Goal: Task Accomplishment & Management: Complete application form

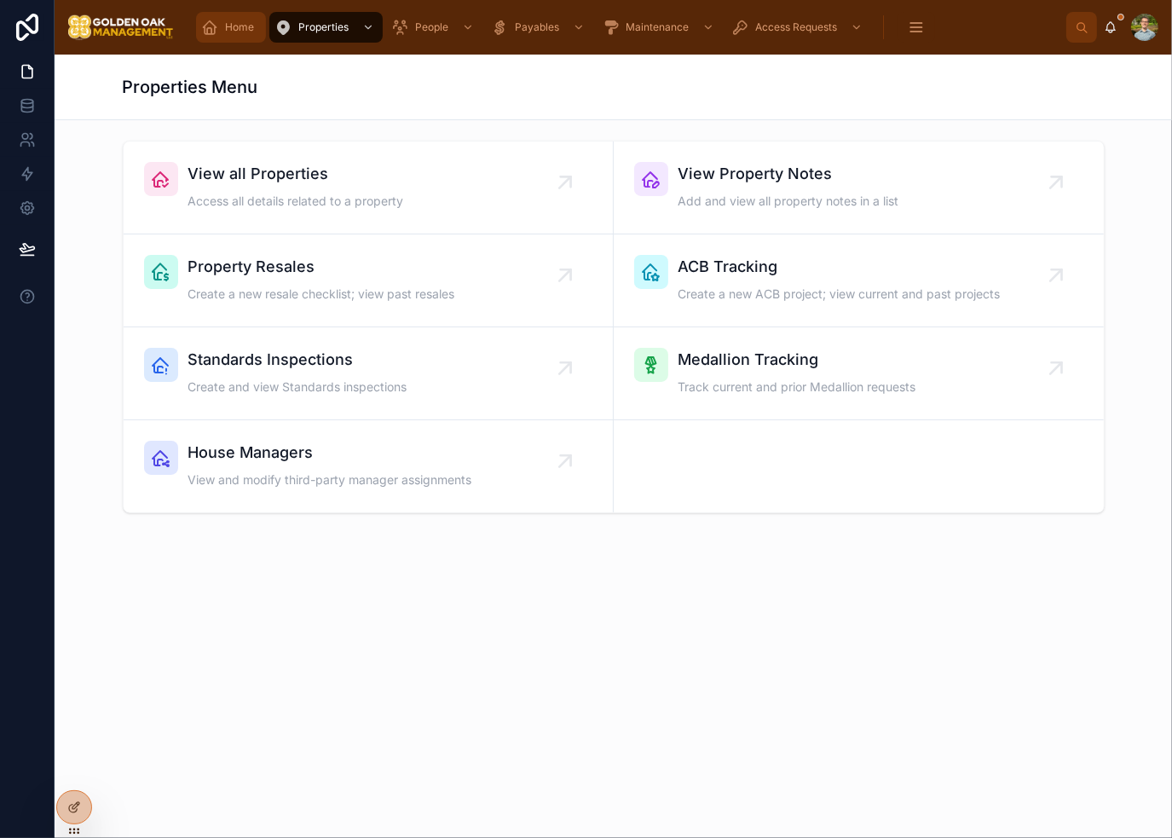
click at [245, 30] on span "Home" at bounding box center [239, 27] width 29 height 14
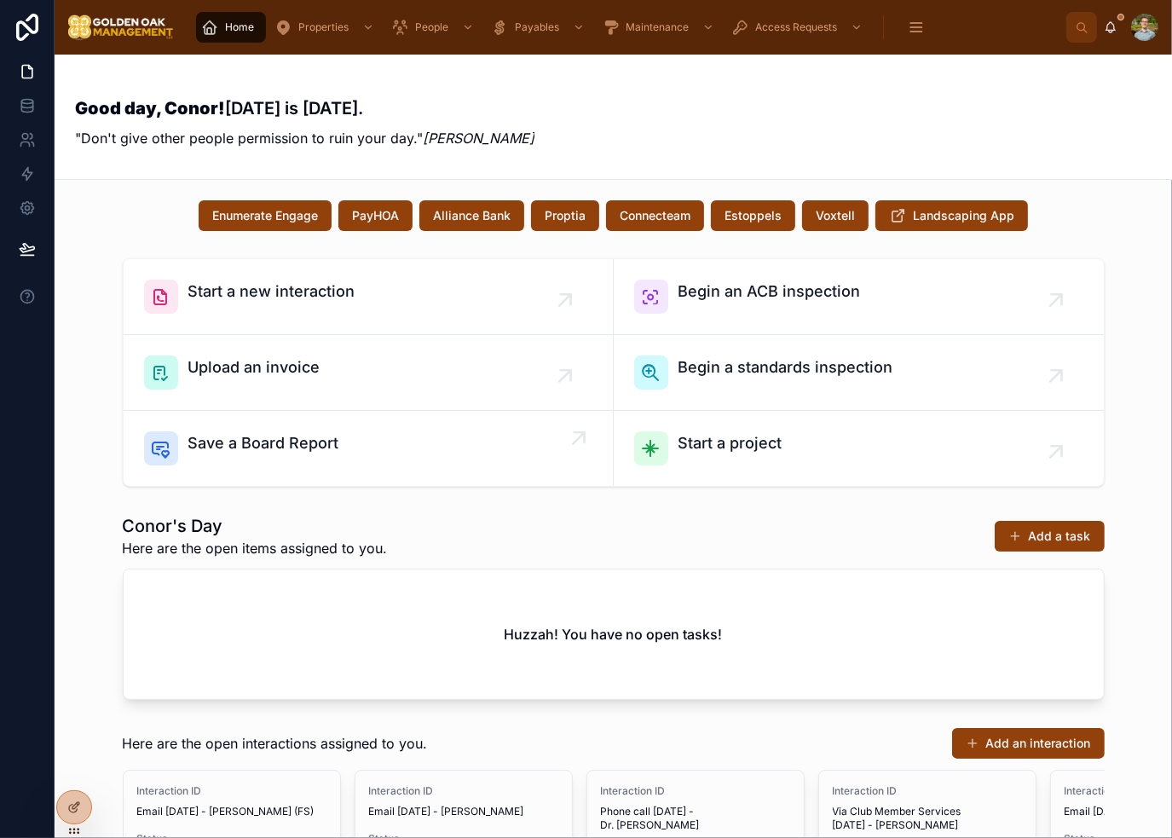
click at [315, 445] on span "Save a Board Report" at bounding box center [263, 443] width 151 height 24
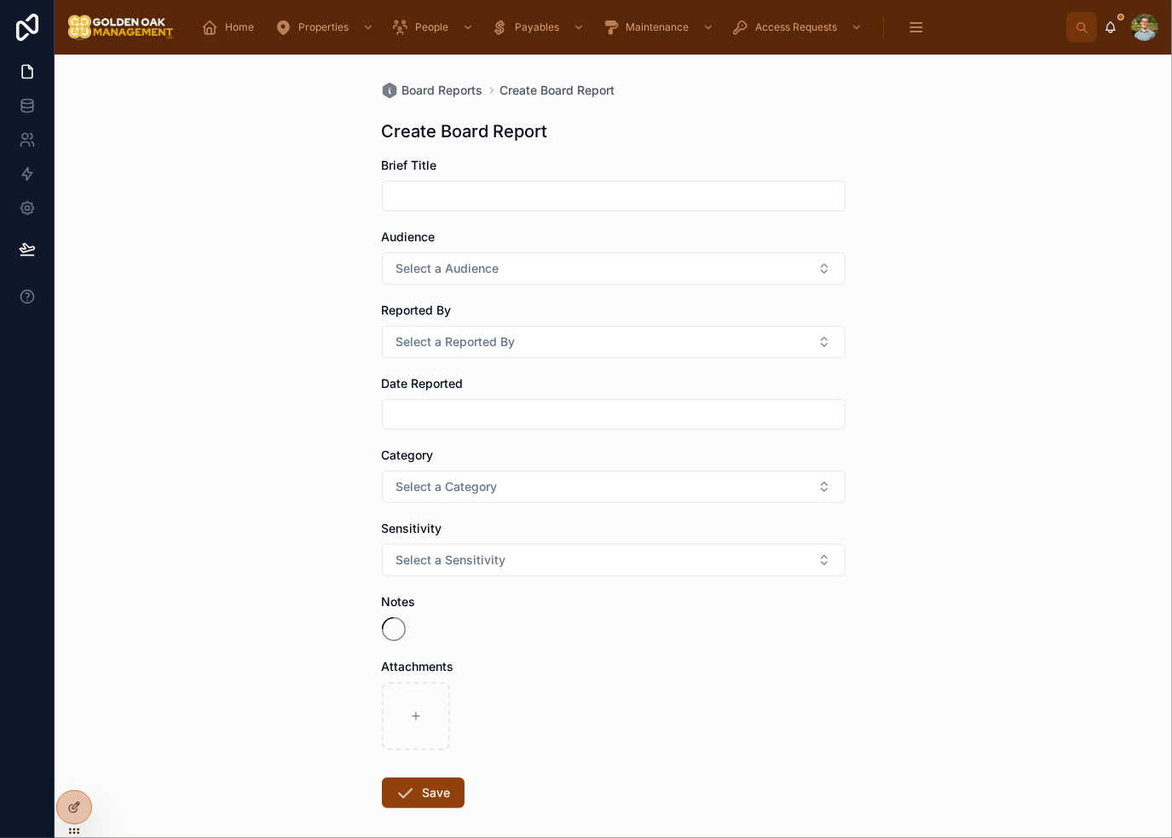
click at [519, 190] on input "text" at bounding box center [614, 196] width 462 height 24
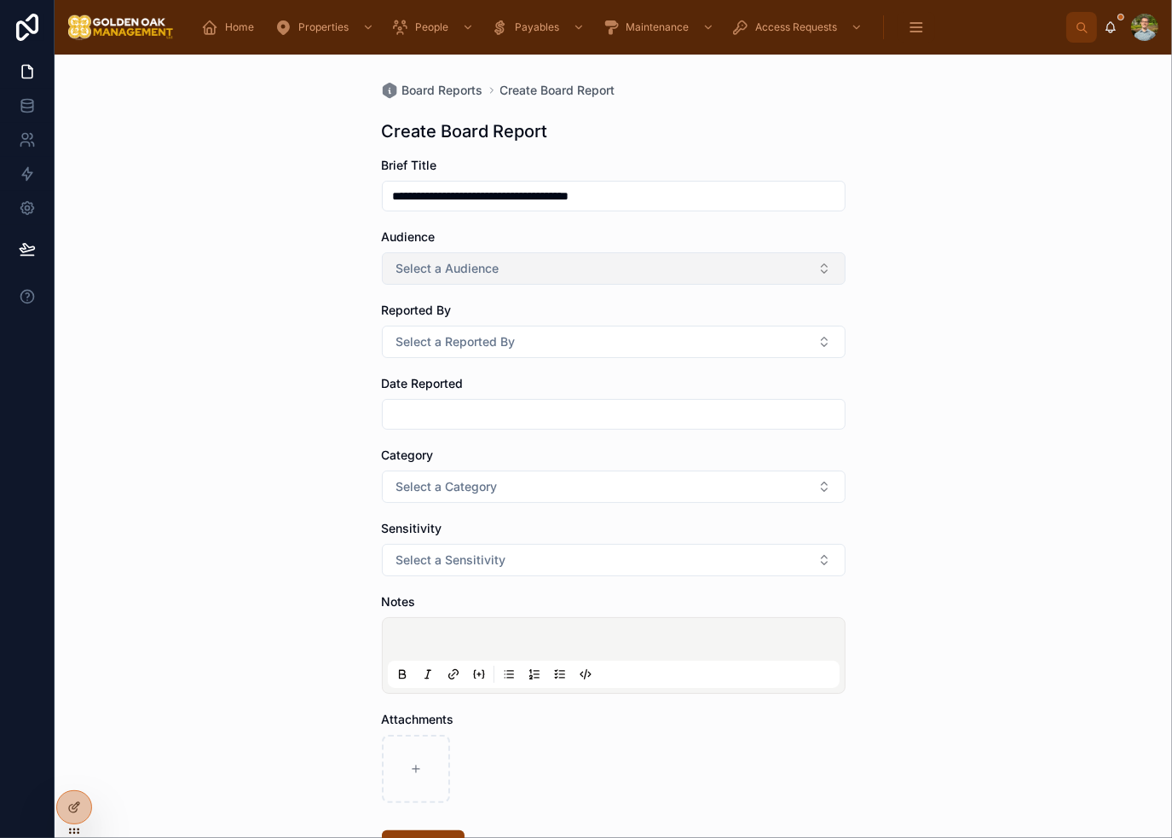
type input "**********"
click at [726, 270] on button "Select a Audience" at bounding box center [614, 268] width 464 height 32
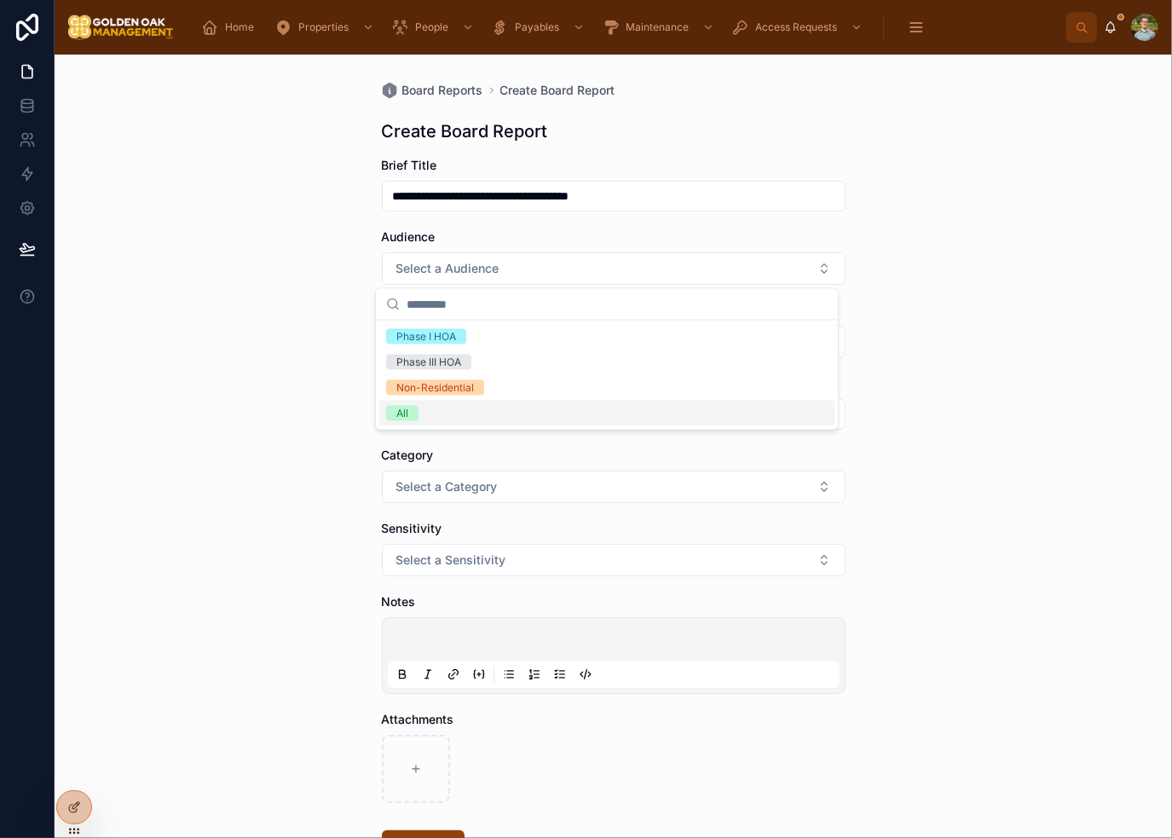
click at [604, 408] on div "All" at bounding box center [606, 414] width 455 height 26
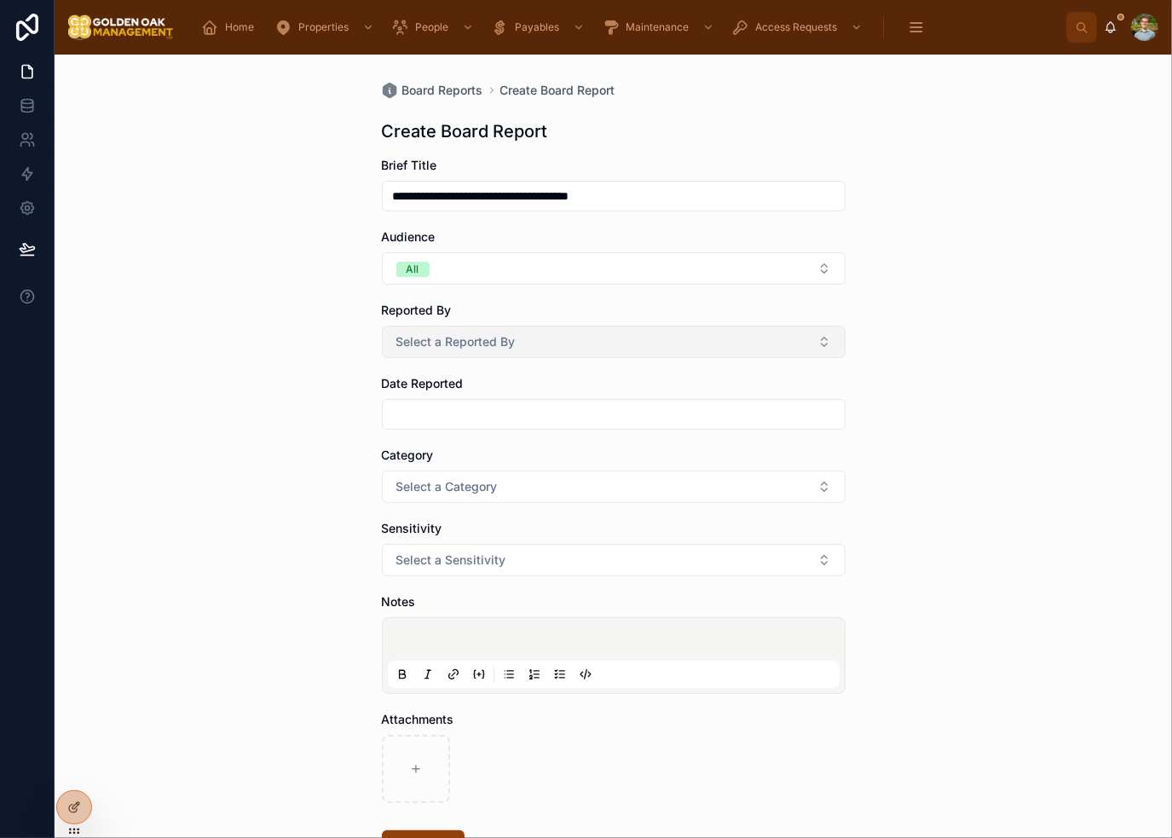
click at [525, 351] on button "Select a Reported By" at bounding box center [614, 342] width 464 height 32
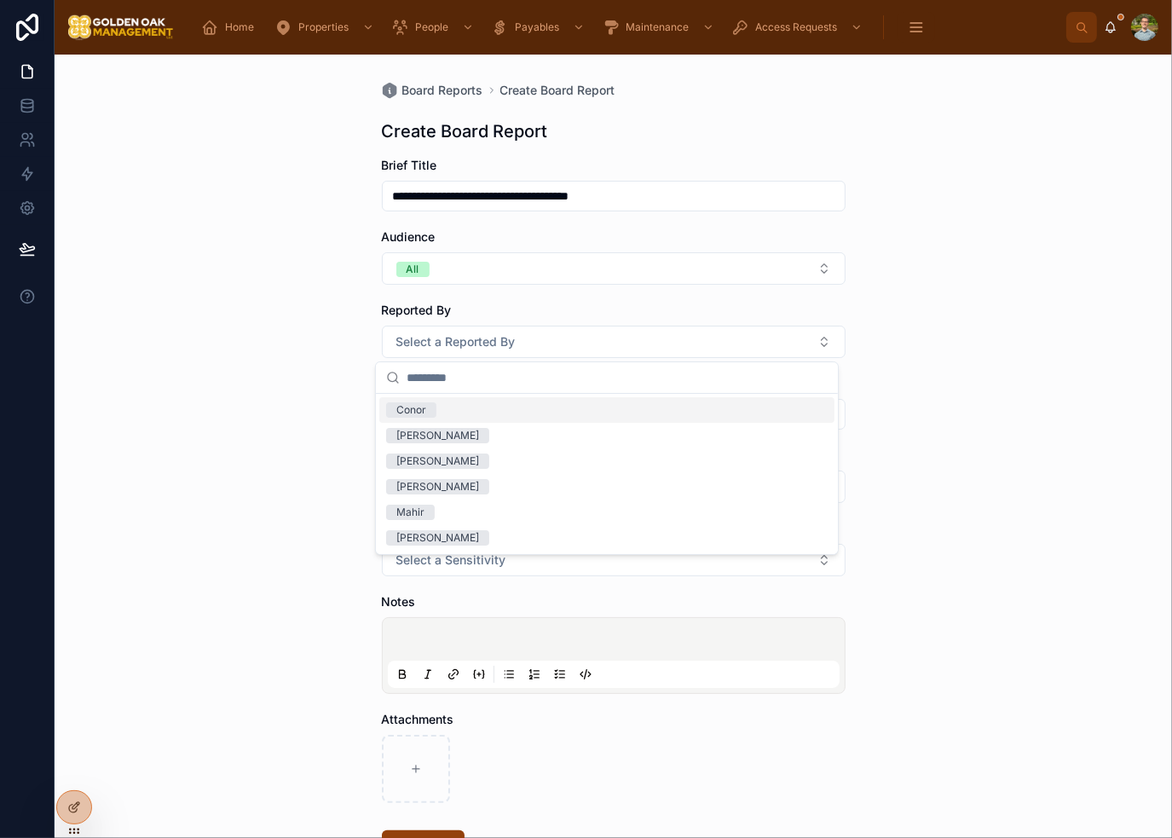
click at [496, 412] on div "Conor" at bounding box center [606, 410] width 455 height 26
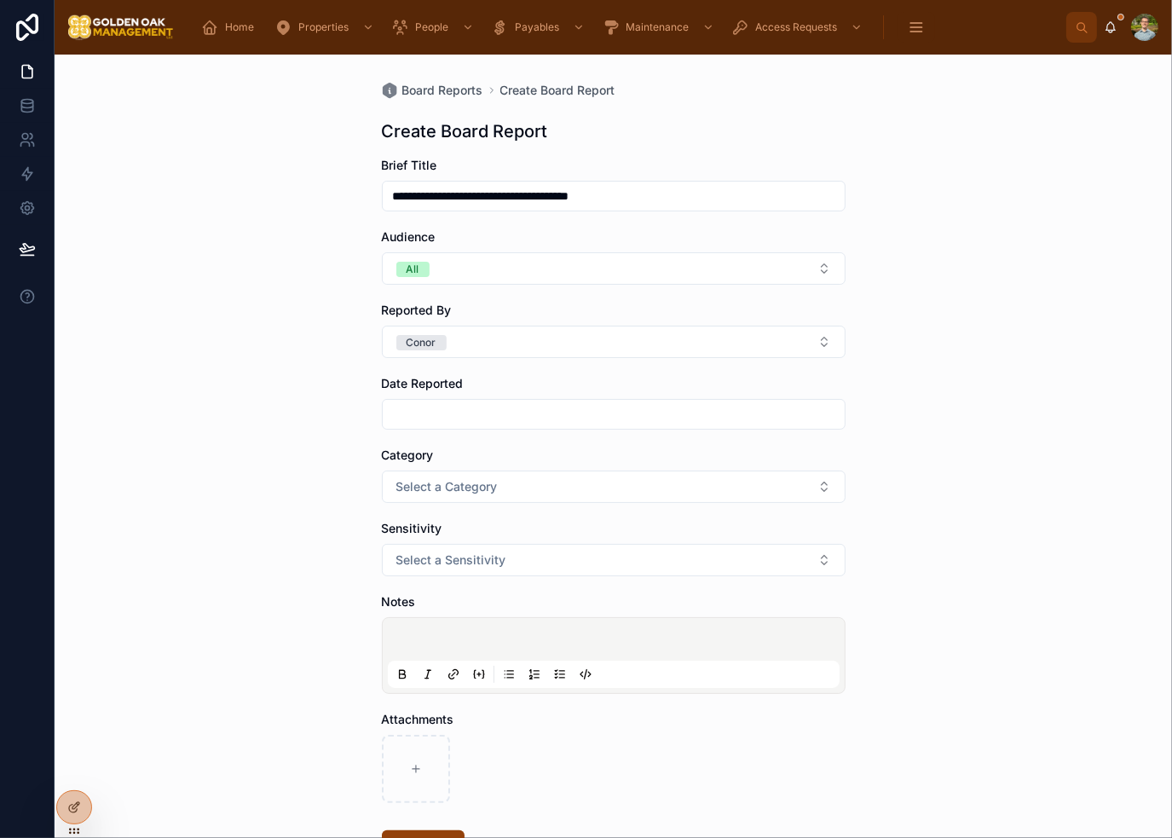
click at [983, 388] on div "**********" at bounding box center [613, 446] width 1117 height 783
click at [487, 423] on input "text" at bounding box center [614, 414] width 462 height 24
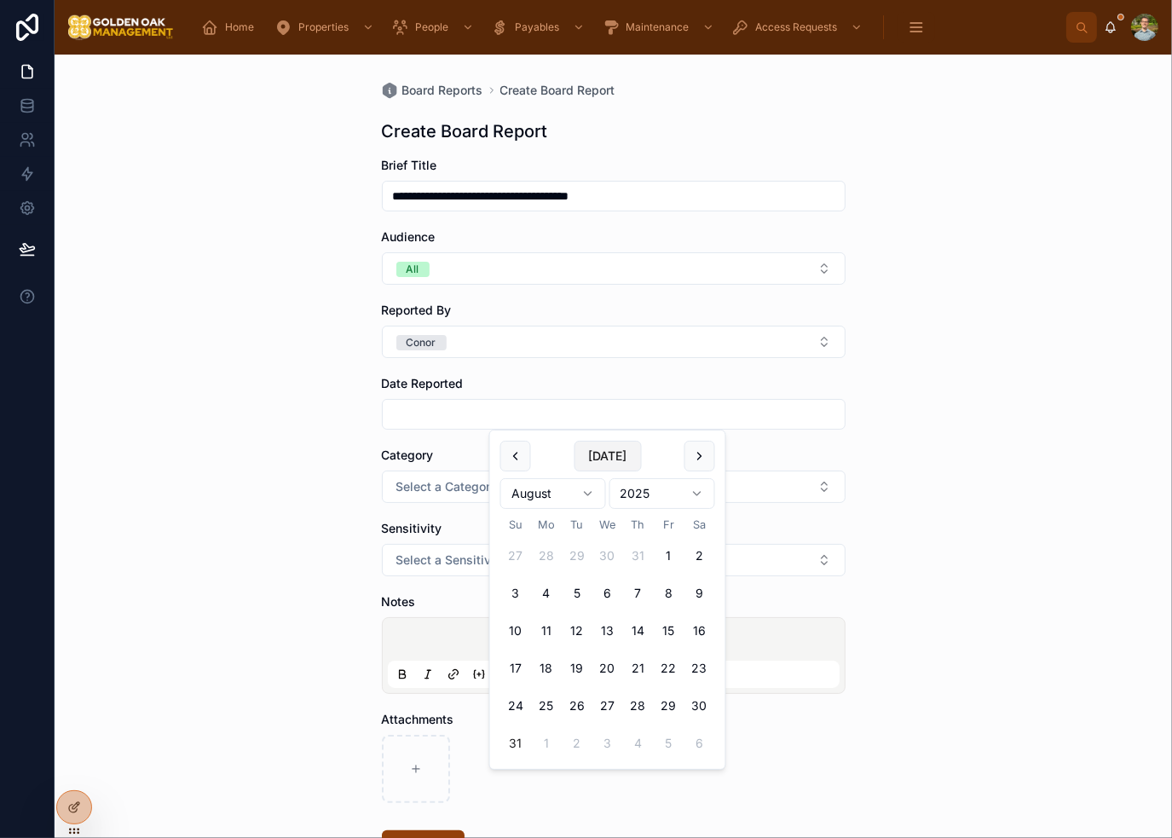
click at [607, 456] on button "[DATE]" at bounding box center [607, 456] width 67 height 31
type input "*********"
click at [880, 425] on div "**********" at bounding box center [613, 446] width 1117 height 783
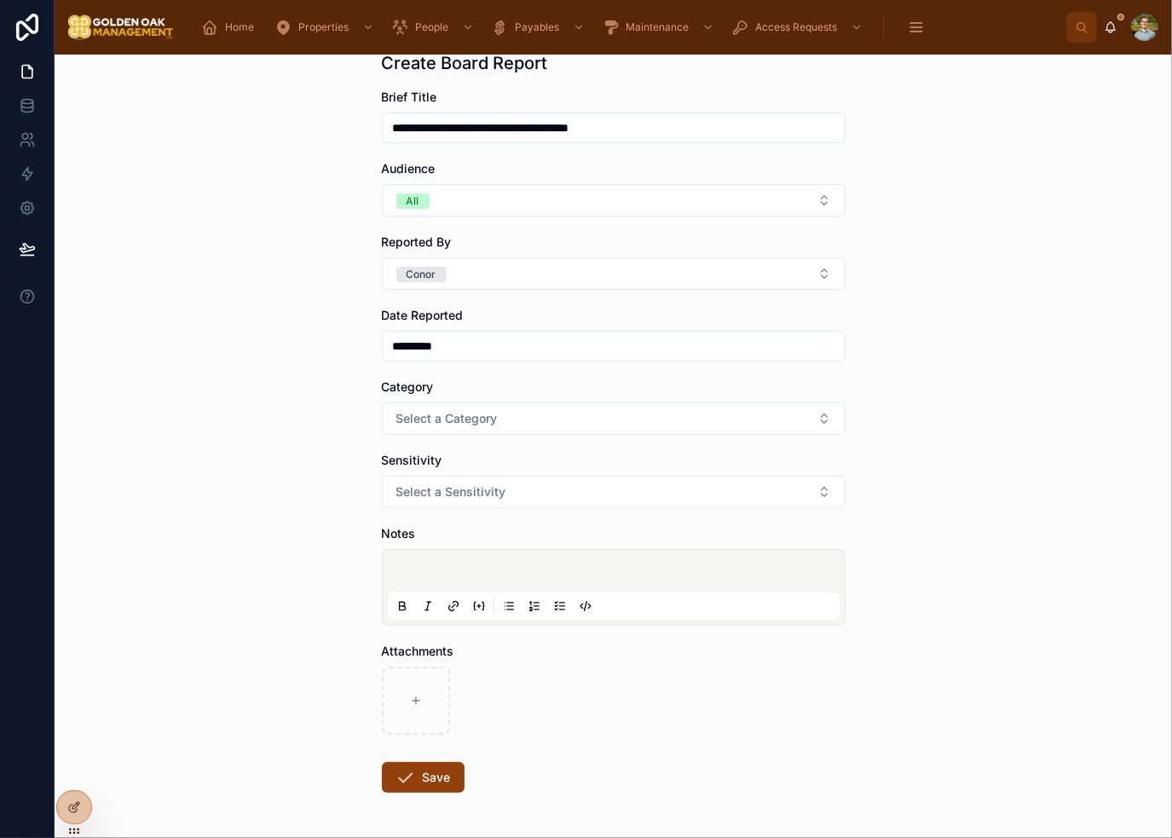
scroll to position [130, 0]
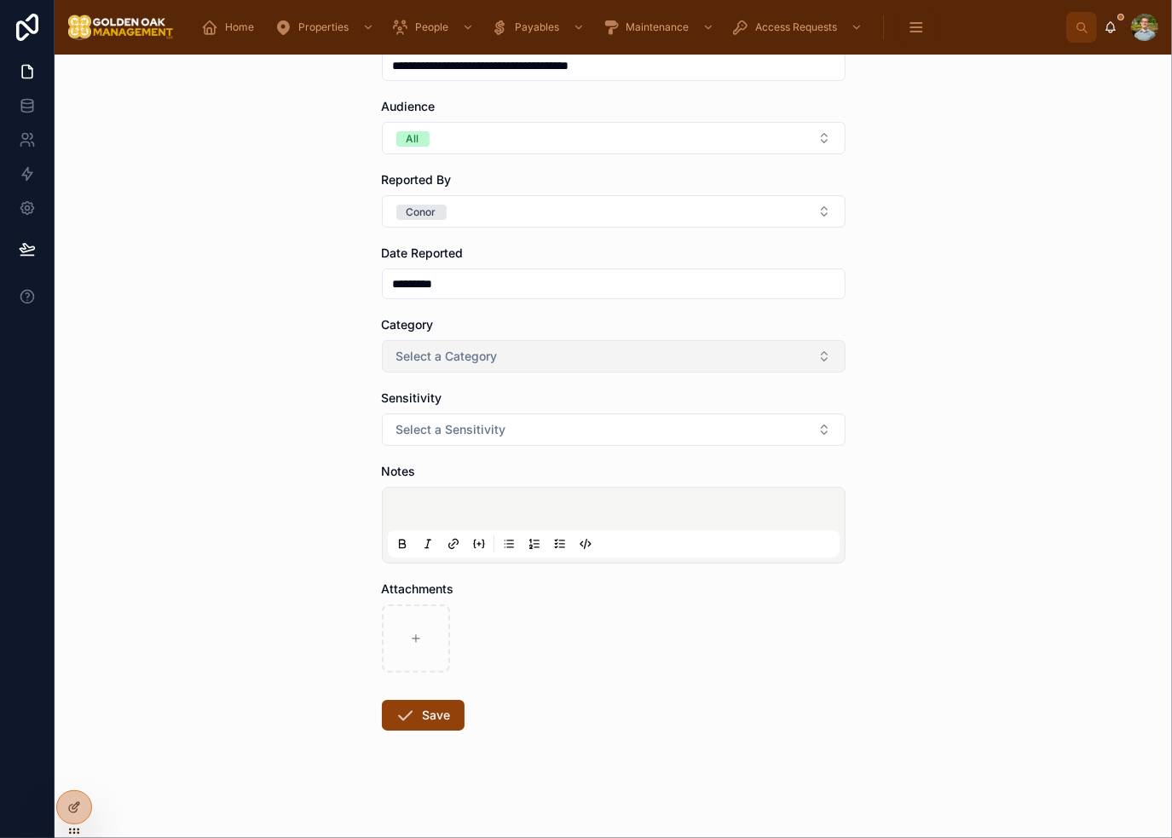
click at [559, 365] on button "Select a Category" at bounding box center [614, 356] width 464 height 32
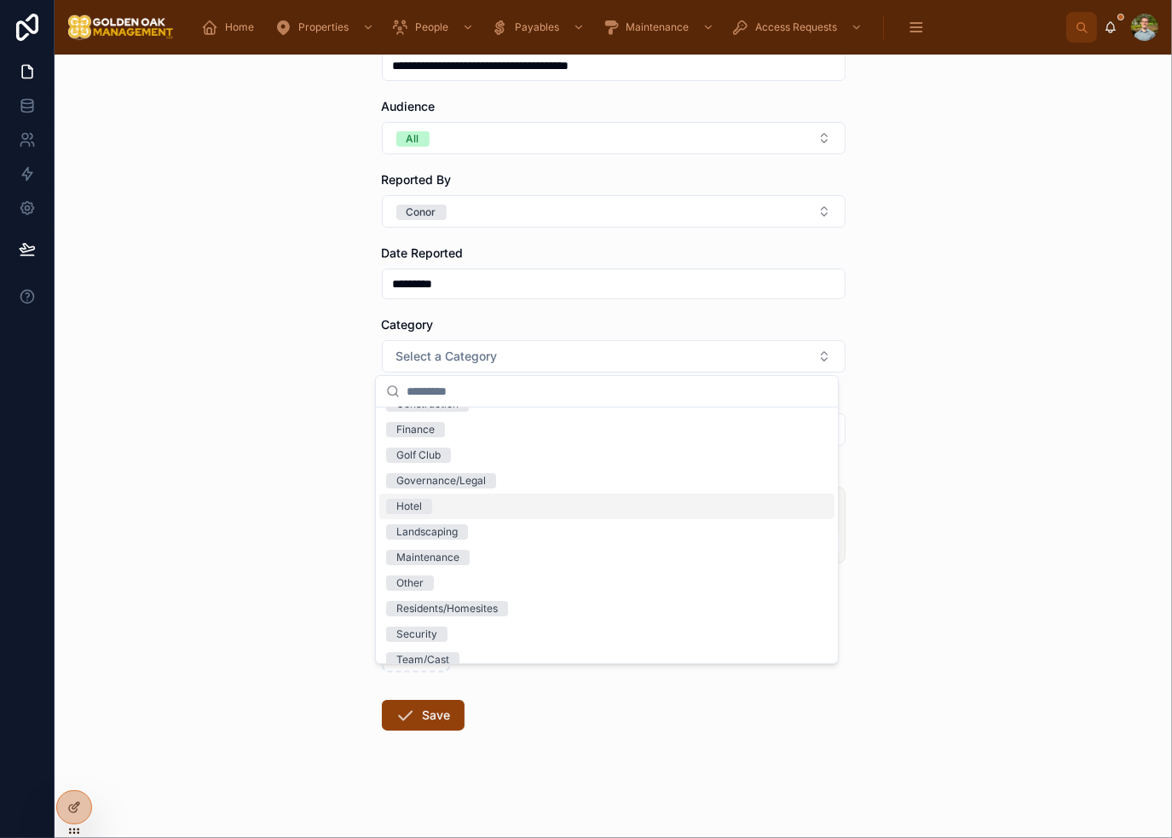
scroll to position [84, 0]
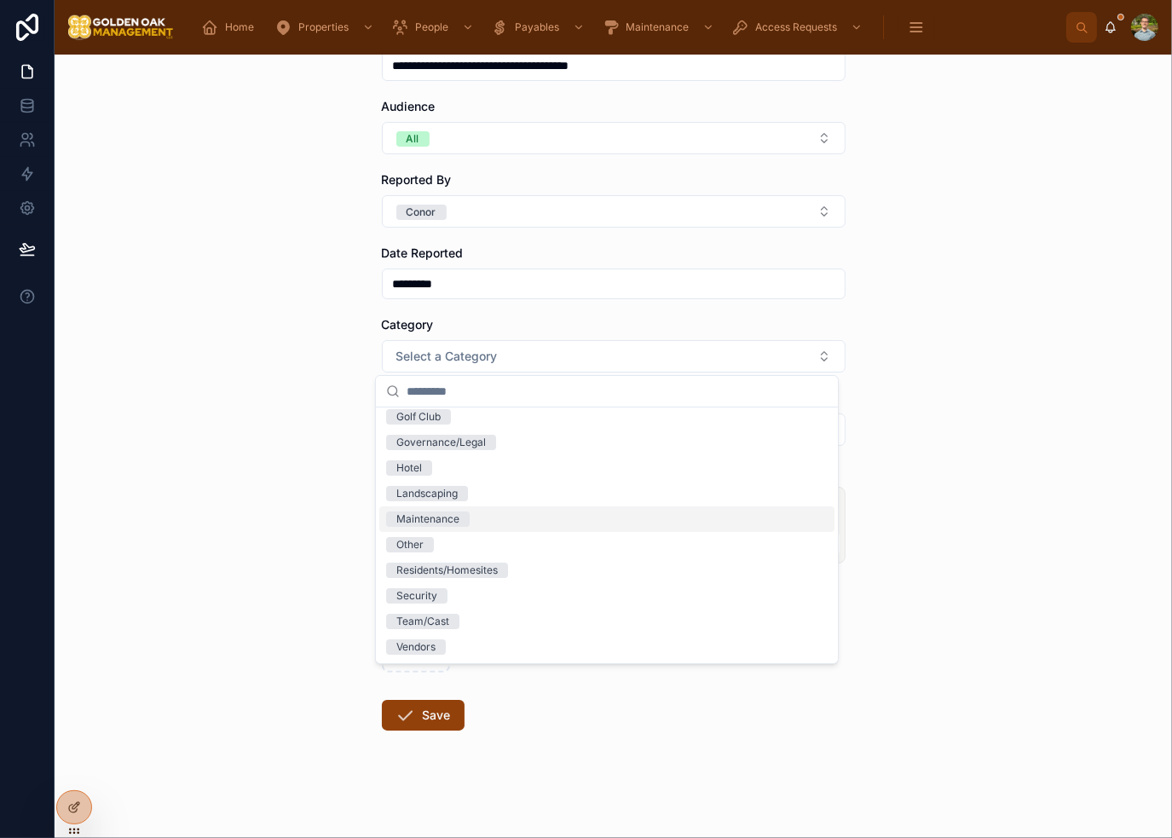
click at [497, 516] on div "Maintenance" at bounding box center [606, 519] width 455 height 26
click at [506, 494] on div "Landscaping" at bounding box center [606, 494] width 455 height 26
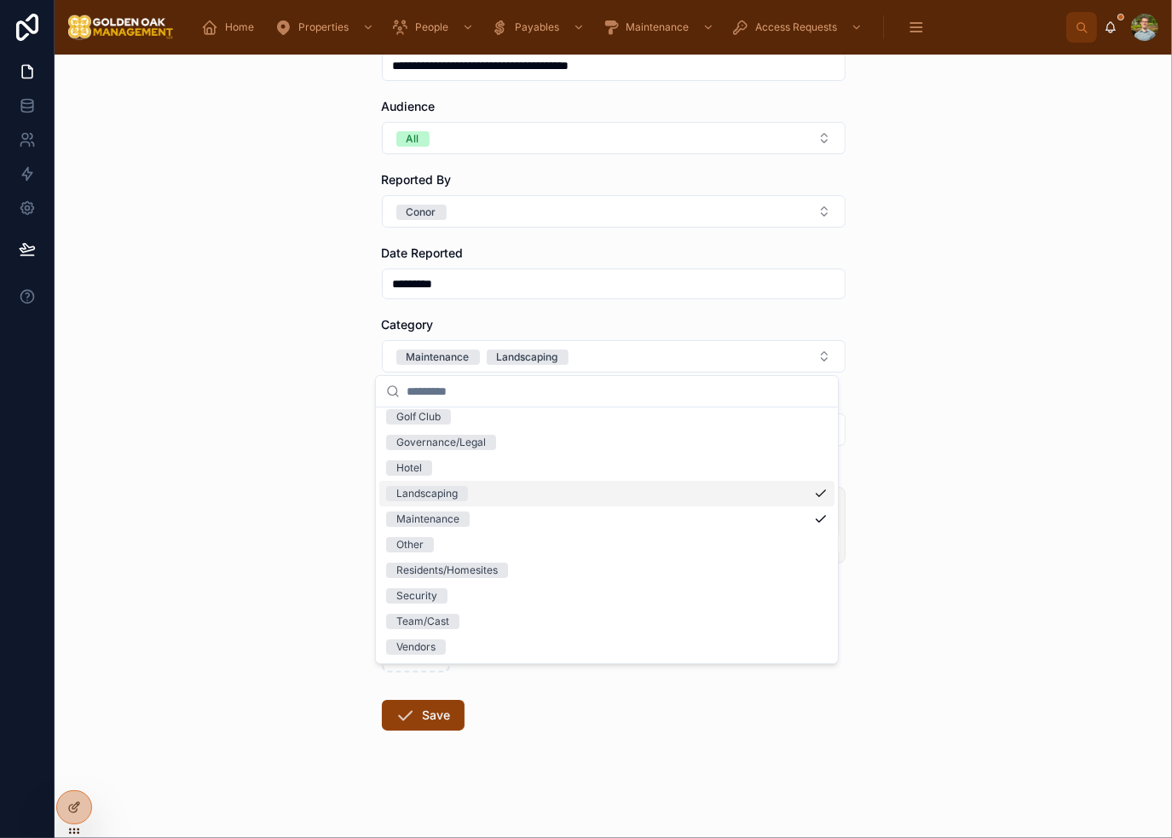
drag, startPoint x: 1007, startPoint y: 374, endPoint x: 996, endPoint y: 387, distance: 16.9
click at [1008, 374] on div "**********" at bounding box center [613, 446] width 1117 height 783
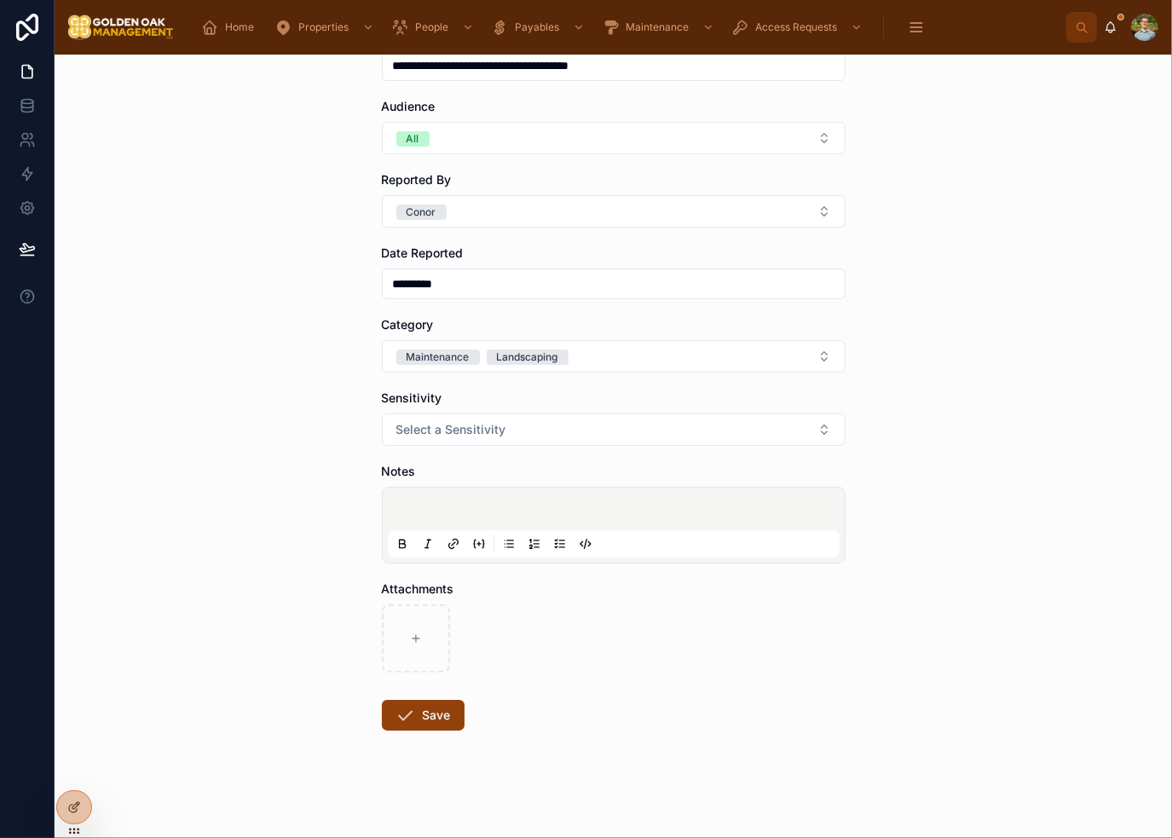
click at [644, 495] on div at bounding box center [614, 525] width 452 height 65
click at [637, 511] on p at bounding box center [617, 511] width 452 height 17
click at [649, 439] on button "Select a Sensitivity" at bounding box center [614, 429] width 464 height 32
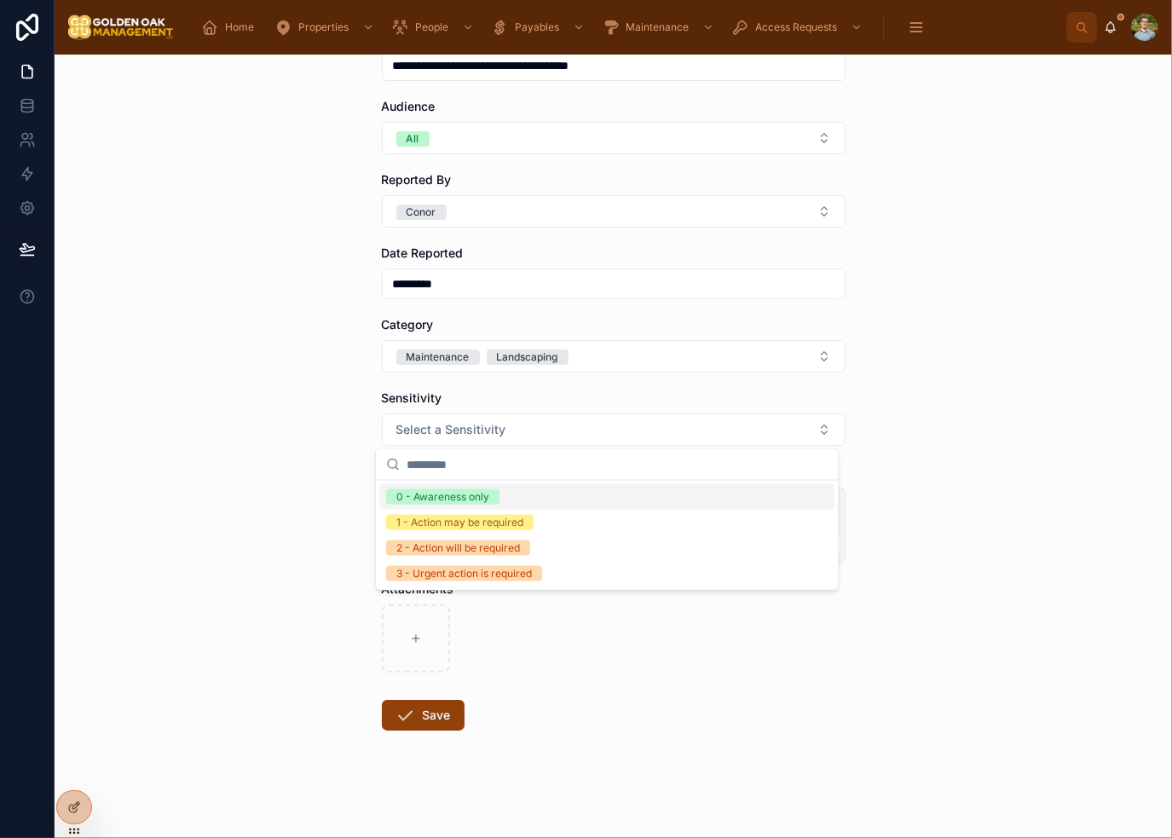
click at [586, 499] on div "0 - Awareness only" at bounding box center [606, 497] width 455 height 26
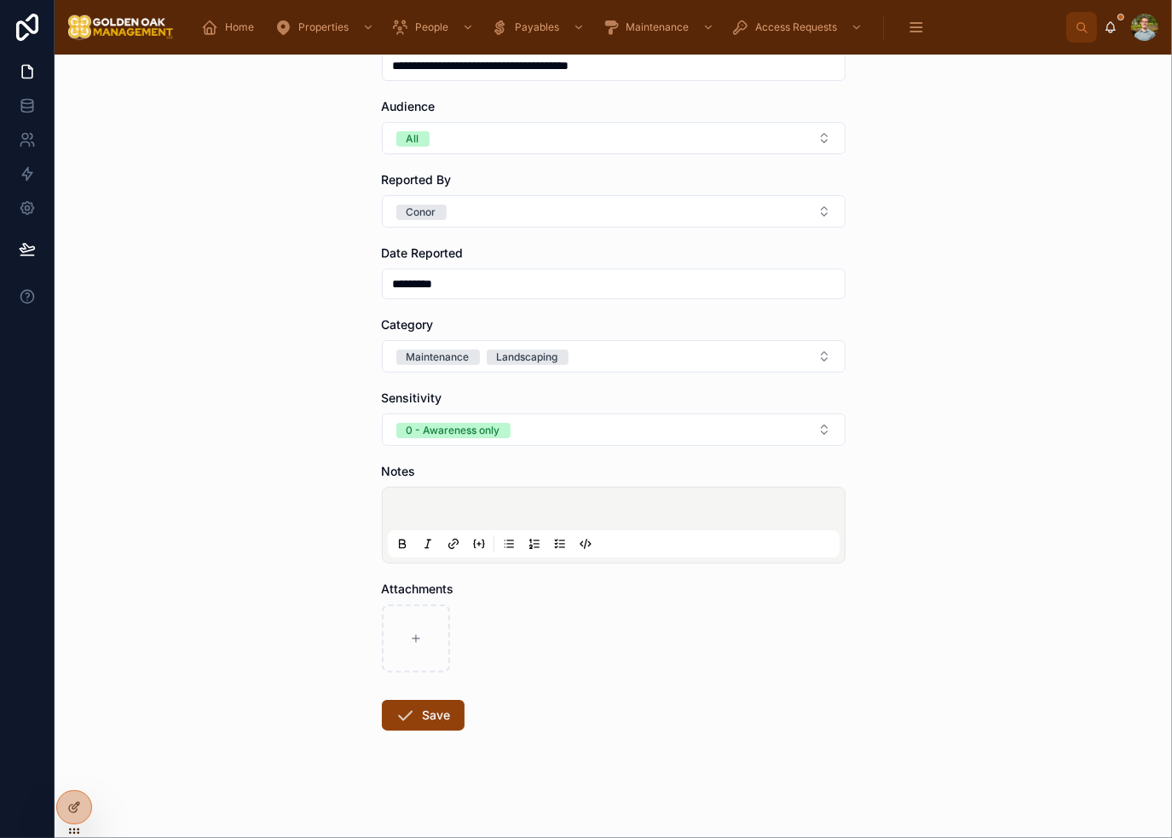
click at [574, 515] on p at bounding box center [617, 511] width 452 height 17
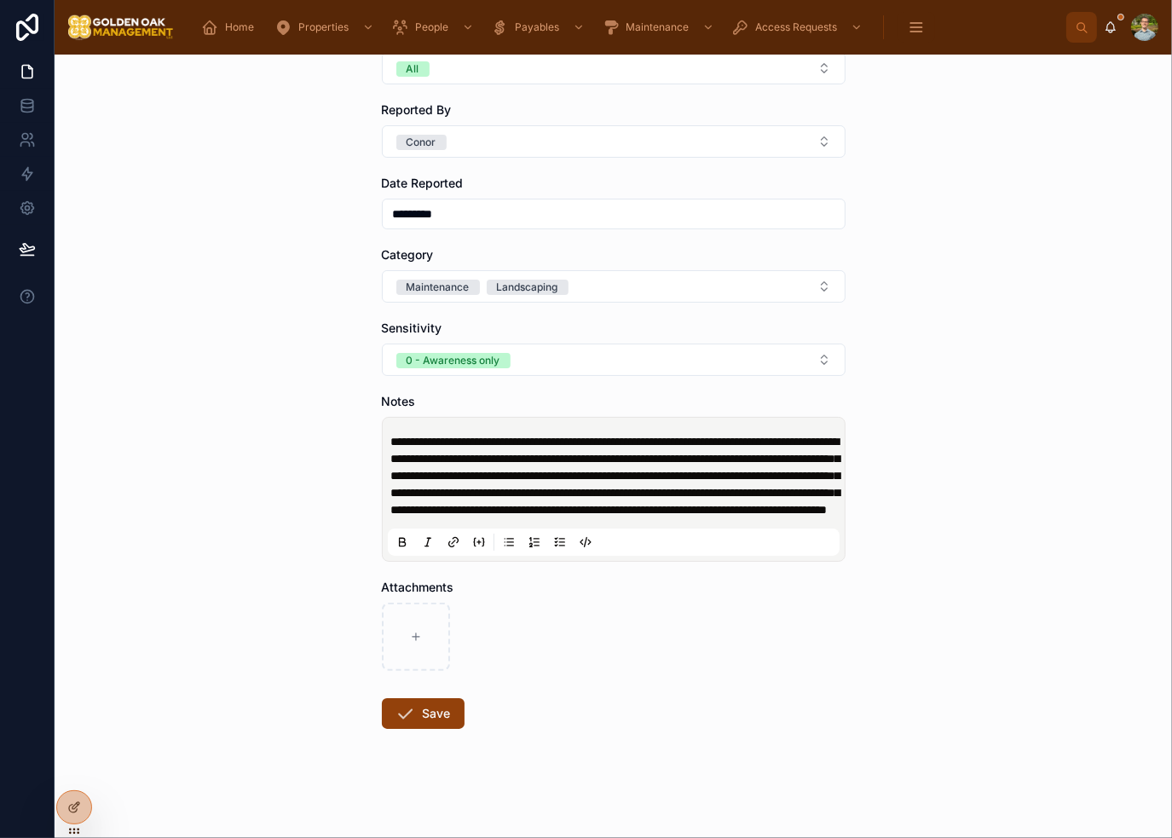
scroll to position [234, 0]
click at [985, 476] on div "**********" at bounding box center [613, 446] width 1117 height 783
click at [936, 551] on div "**********" at bounding box center [613, 446] width 1117 height 783
click at [412, 712] on button "Save" at bounding box center [423, 713] width 83 height 31
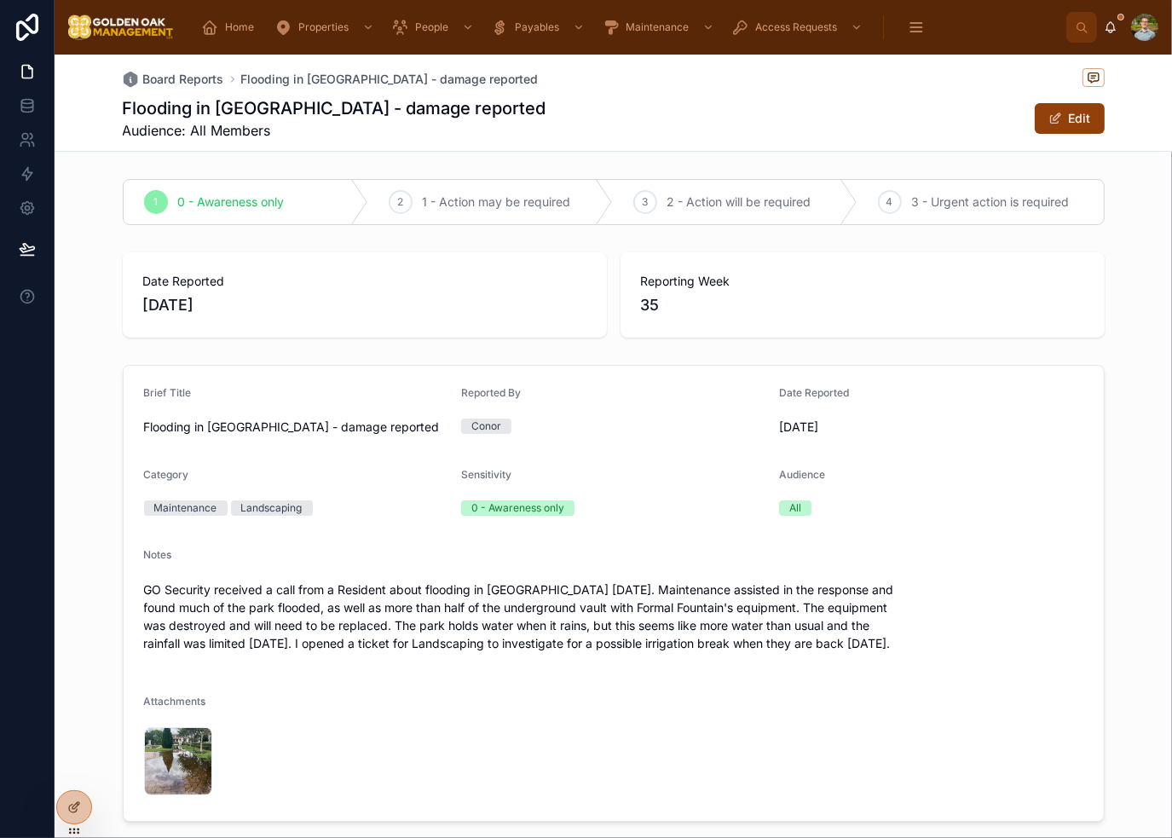
click at [1054, 551] on div "Notes" at bounding box center [613, 558] width 939 height 20
click at [179, 81] on span "Board Reports" at bounding box center [183, 79] width 81 height 17
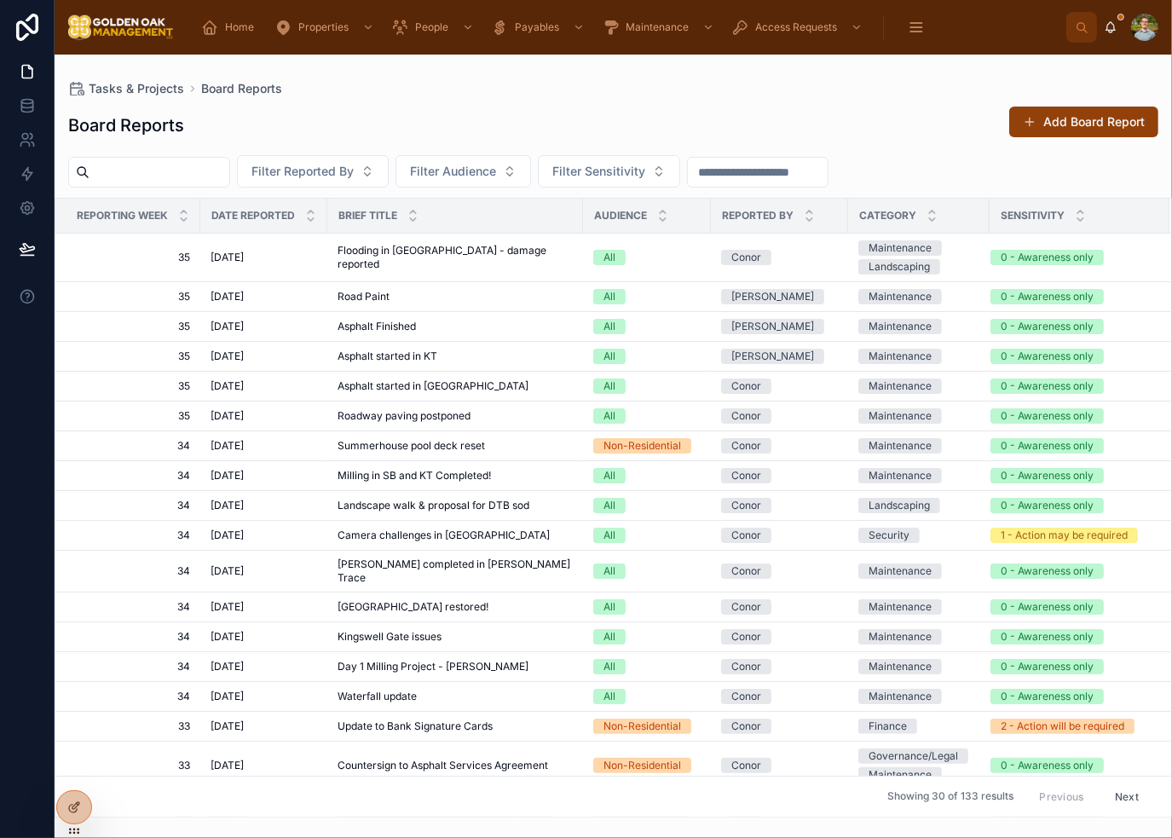
click at [861, 108] on div "Board Reports Add Board Report" at bounding box center [613, 125] width 1090 height 39
click at [1073, 114] on button "Add Board Report" at bounding box center [1083, 122] width 149 height 31
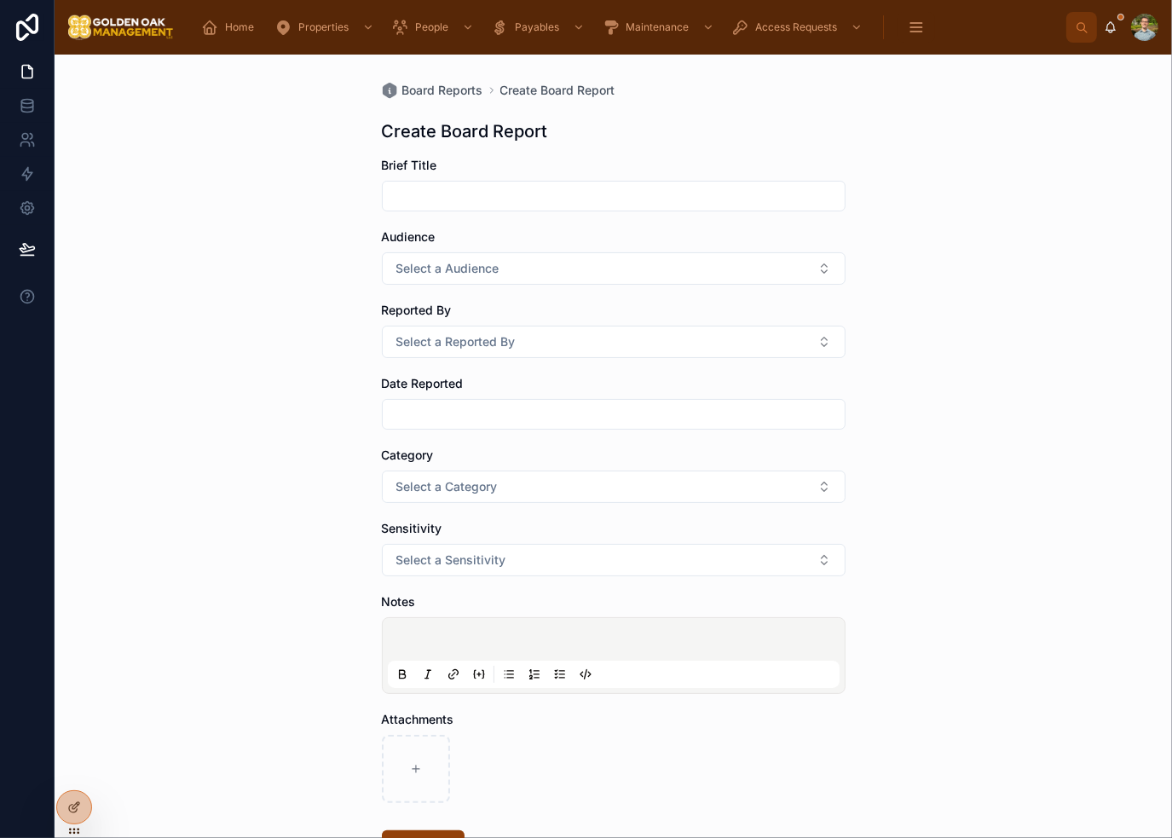
click at [509, 200] on input "text" at bounding box center [614, 196] width 462 height 24
drag, startPoint x: 1021, startPoint y: 248, endPoint x: 924, endPoint y: 216, distance: 102.4
click at [1021, 249] on div "Board Reports Create Board Report Create Board Report Brief Title Audience Sele…" at bounding box center [613, 446] width 1117 height 783
click at [242, 30] on span "Home" at bounding box center [239, 27] width 29 height 14
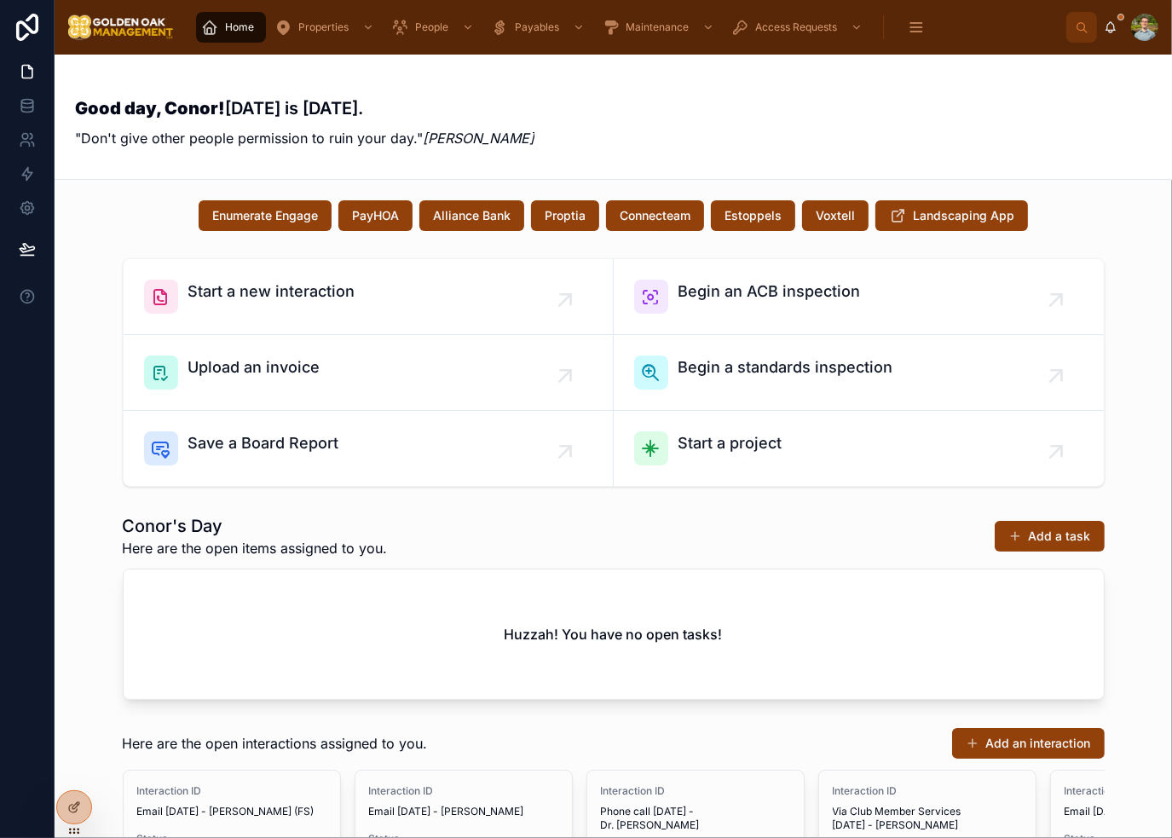
click at [941, 80] on div "Good day, Conor! [DATE] is [DATE]. "Don't give other people permission to ruin …" at bounding box center [613, 117] width 1076 height 84
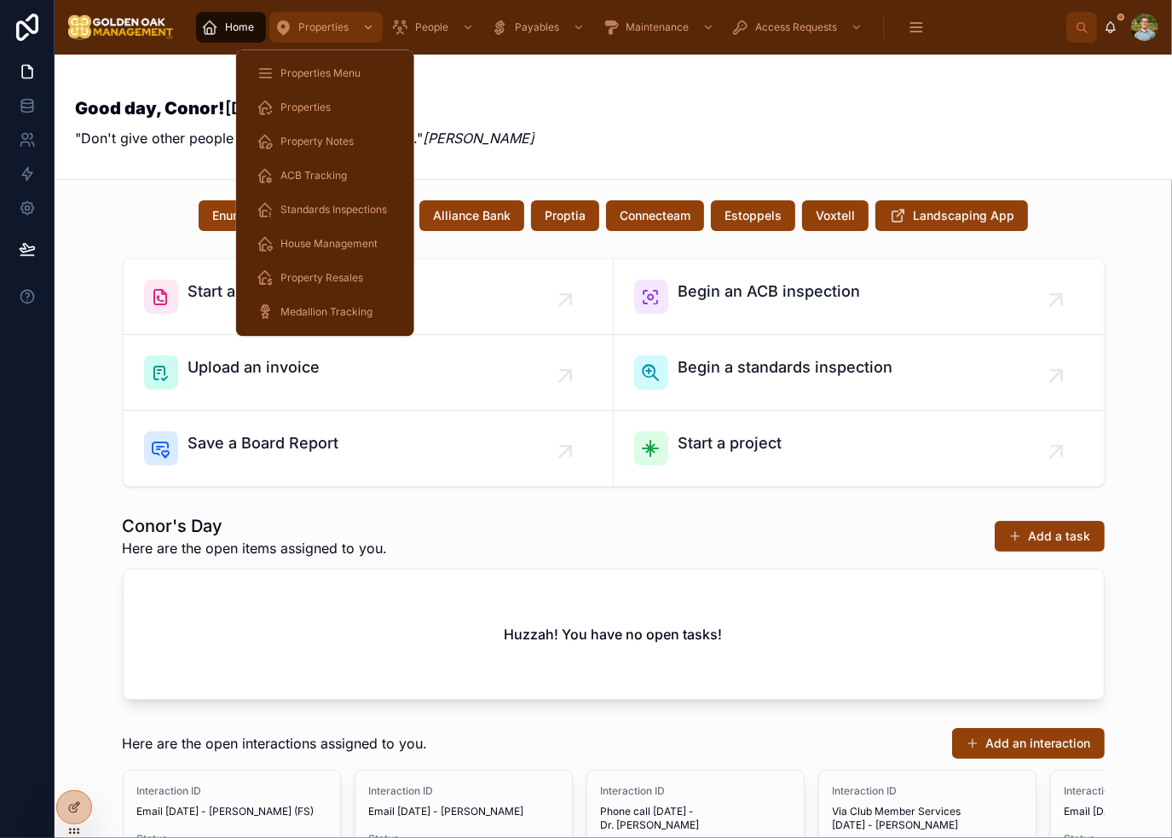
click at [325, 23] on span "Properties" at bounding box center [323, 27] width 50 height 14
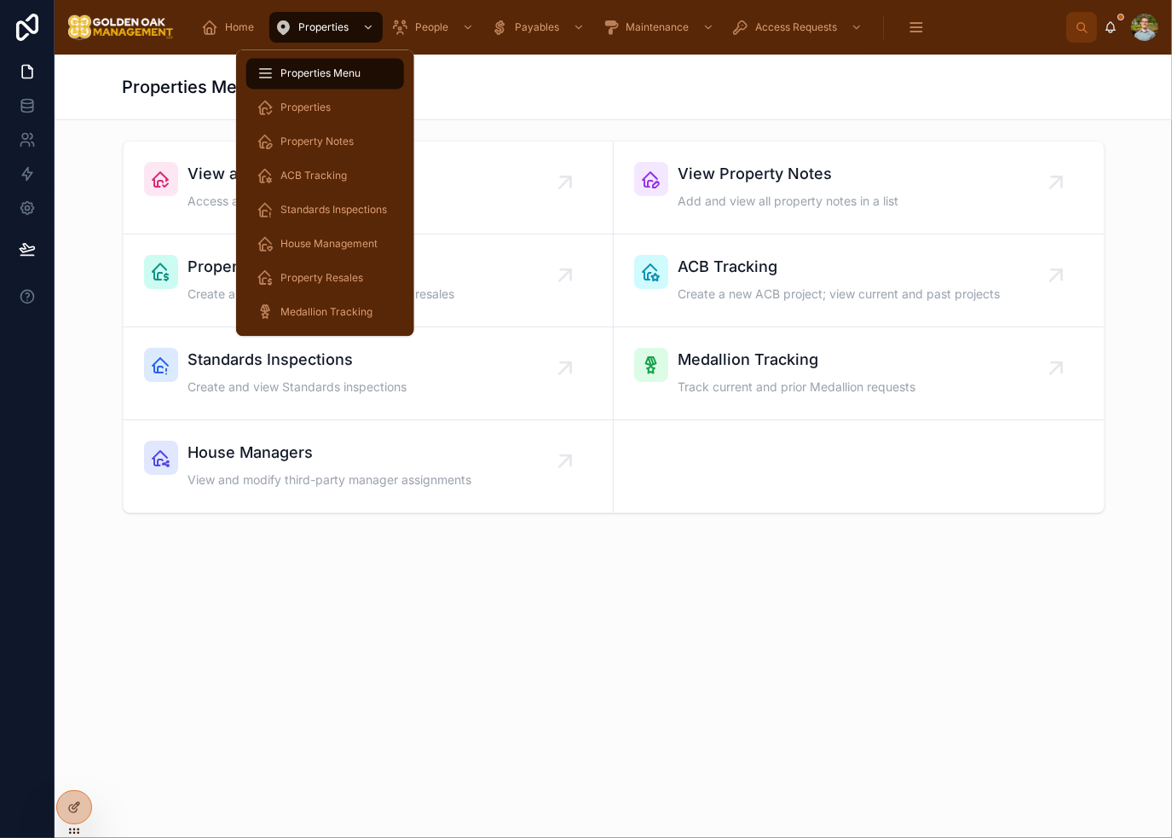
click at [343, 77] on span "Properties Menu" at bounding box center [320, 73] width 80 height 14
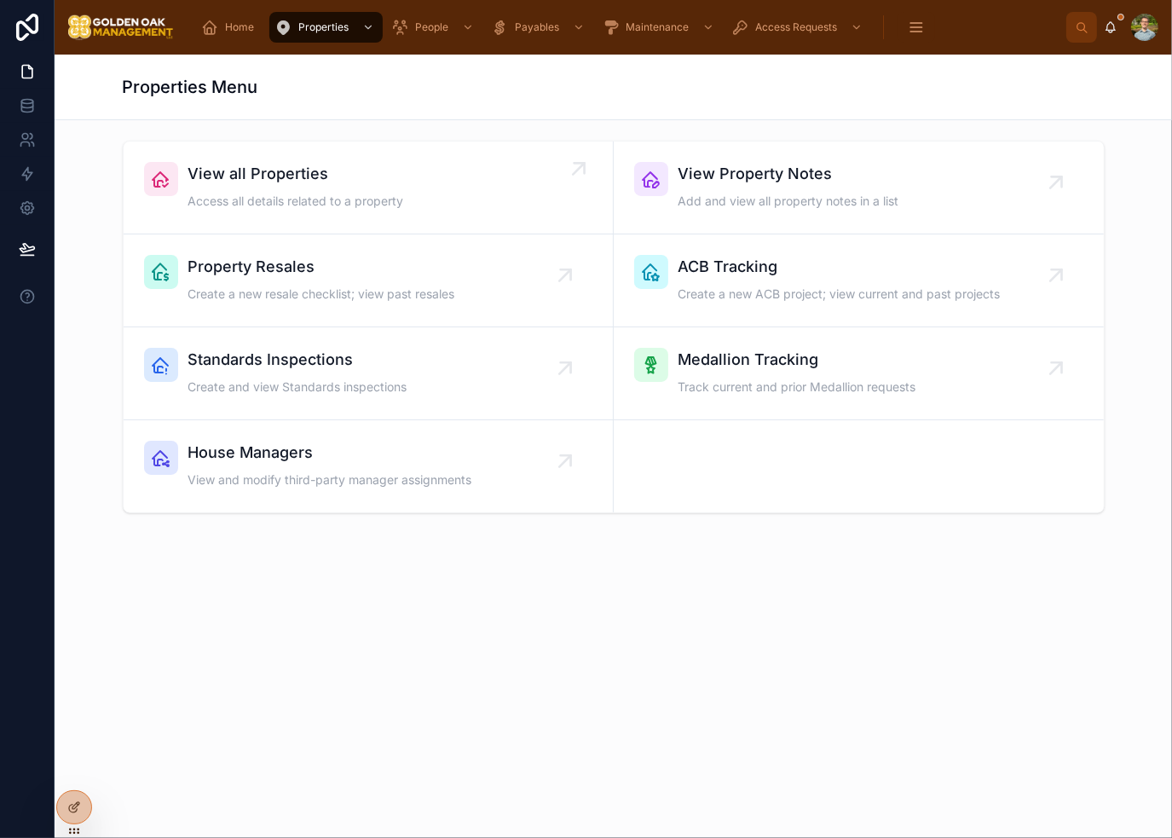
click at [403, 204] on span "Access all details related to a property" at bounding box center [296, 201] width 216 height 17
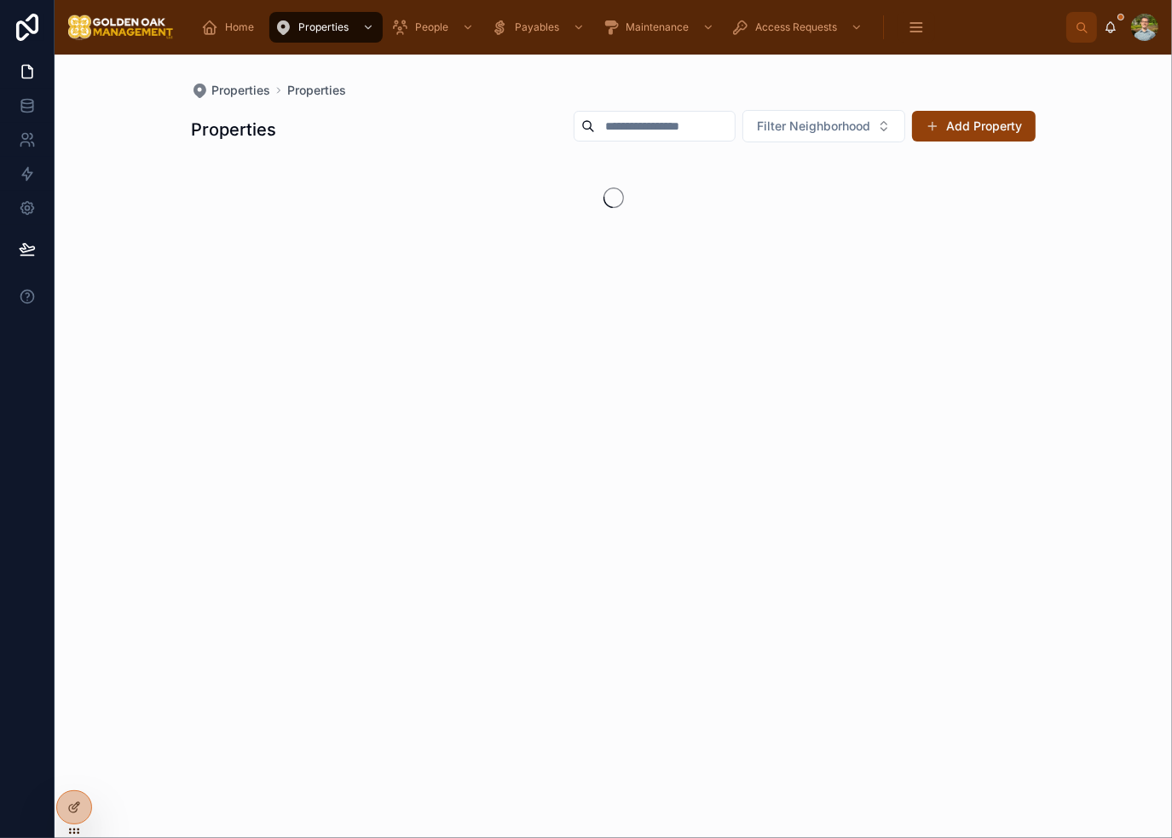
click at [634, 130] on input "text" at bounding box center [665, 126] width 140 height 24
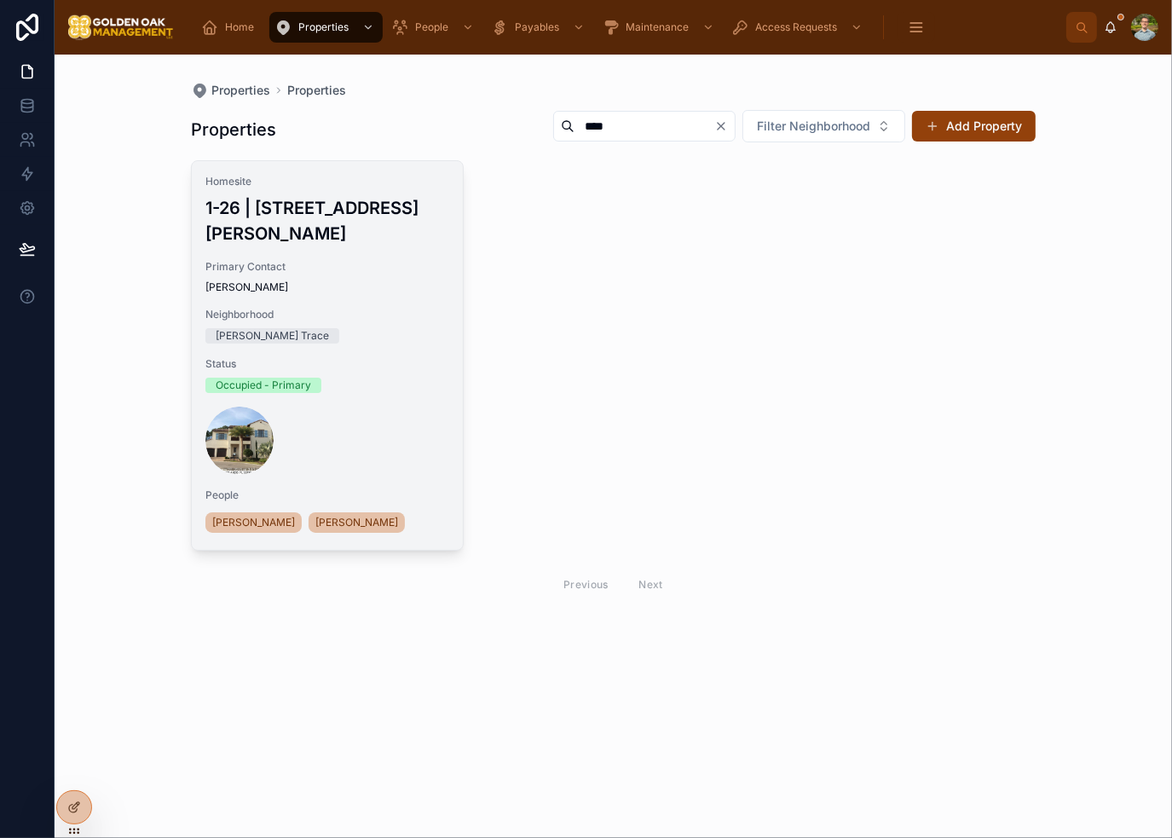
type input "****"
click at [403, 367] on div "Homesite 1-26 | [STREET_ADDRESS][GEOGRAPHIC_DATA][PERSON_NAME] Contact [PERSON_…" at bounding box center [327, 355] width 271 height 389
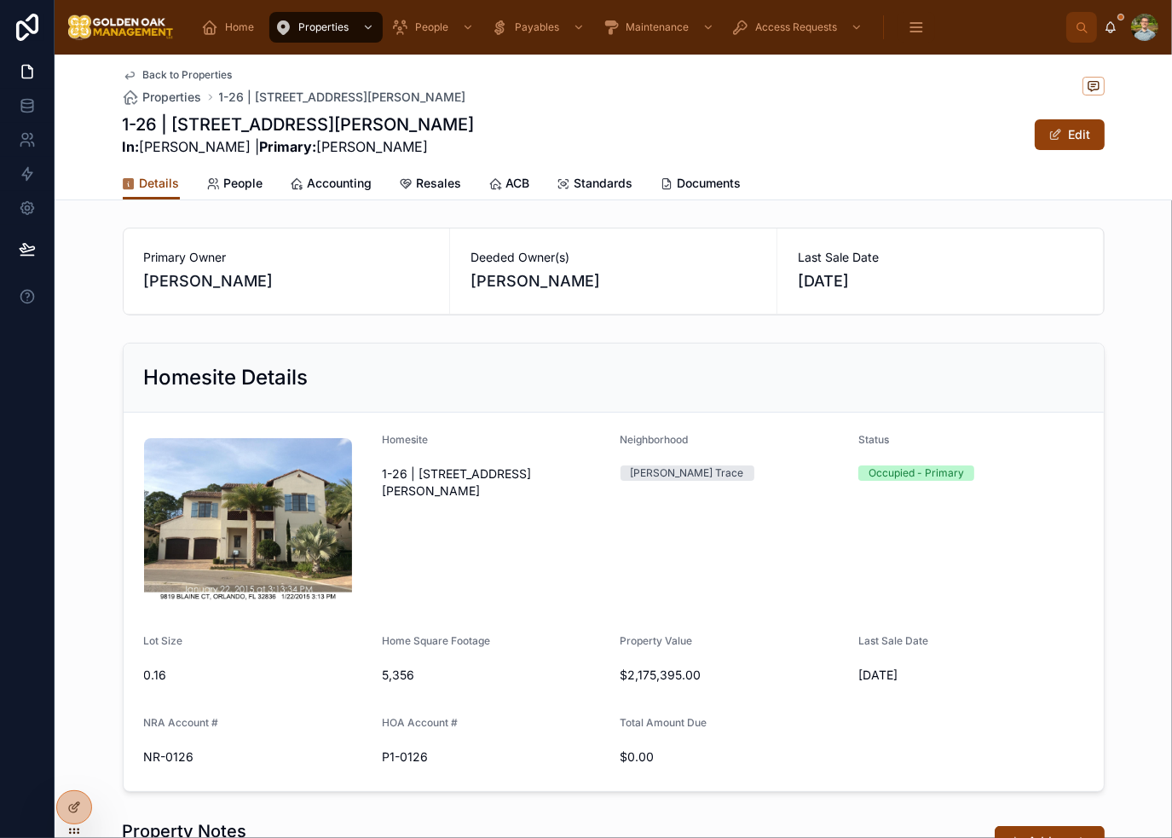
click at [762, 330] on div "Primary Owner [PERSON_NAME] Deeded Owner(s) [PERSON_NAME] Last Sale Date [DATE]…" at bounding box center [613, 621] width 1117 height 801
click at [762, 333] on div "Primary Owner [PERSON_NAME] Deeded Owner(s) [PERSON_NAME] Last Sale Date [DATE]…" at bounding box center [613, 621] width 1117 height 801
click at [811, 142] on div "1-26 | [STREET_ADDRESS][PERSON_NAME] In: [PERSON_NAME] | Primary: [PERSON_NAME]…" at bounding box center [614, 134] width 982 height 44
click at [810, 144] on div "1-26 | [STREET_ADDRESS][PERSON_NAME] In: [PERSON_NAME] | Primary: [PERSON_NAME]…" at bounding box center [614, 134] width 982 height 44
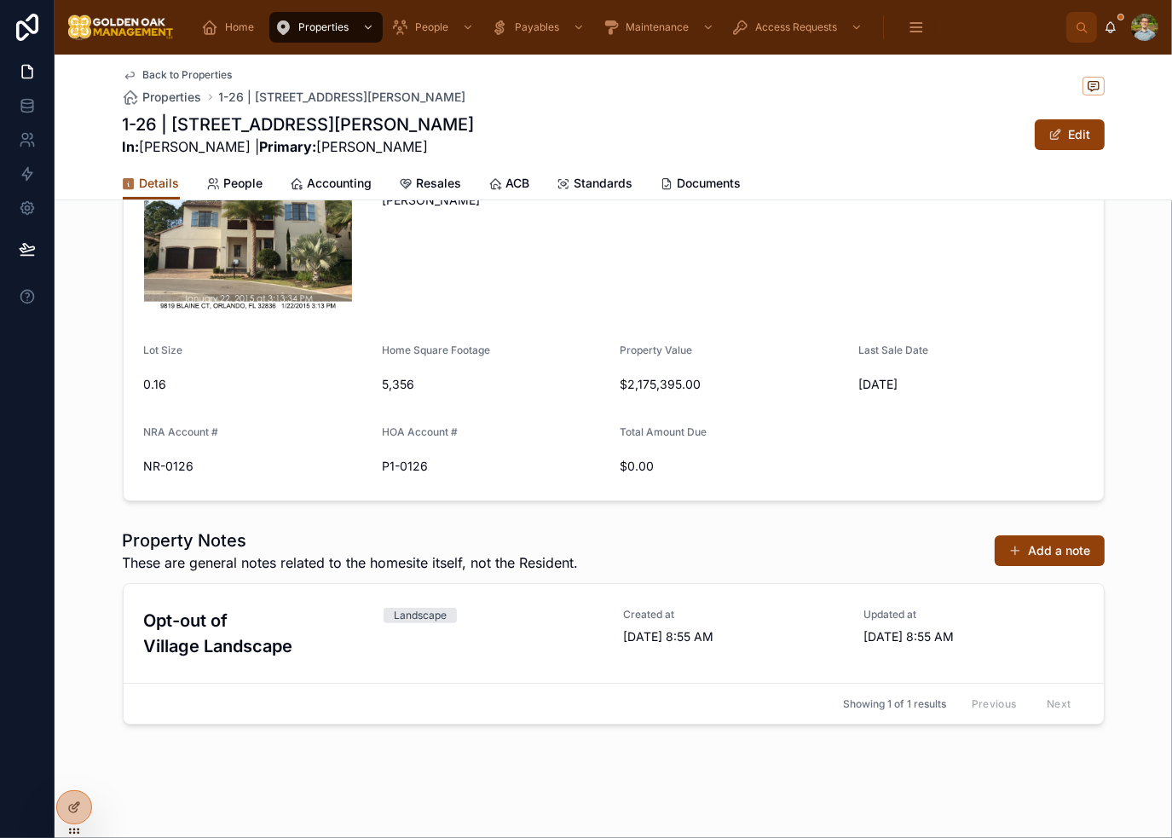
click at [1081, 552] on button "Add a note" at bounding box center [1050, 550] width 110 height 31
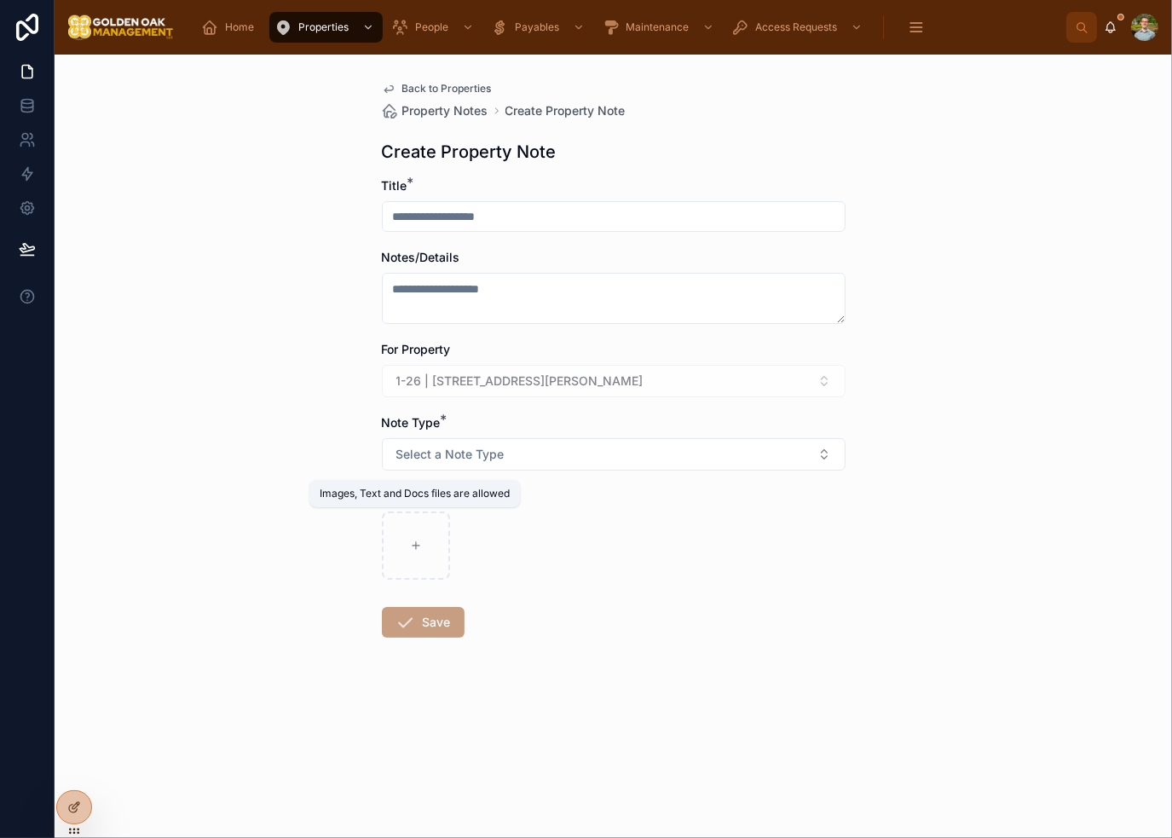
drag, startPoint x: 410, startPoint y: 555, endPoint x: 730, endPoint y: 749, distance: 374.0
click at [724, 750] on div "Back to Properties Property Notes Create Property Note Create Property Note Tit…" at bounding box center [613, 446] width 1117 height 783
click at [928, 153] on div "Back to Properties Property Notes Create Property Note Create Property Note Tit…" at bounding box center [613, 446] width 1117 height 783
click at [218, 26] on div "Home" at bounding box center [231, 27] width 60 height 27
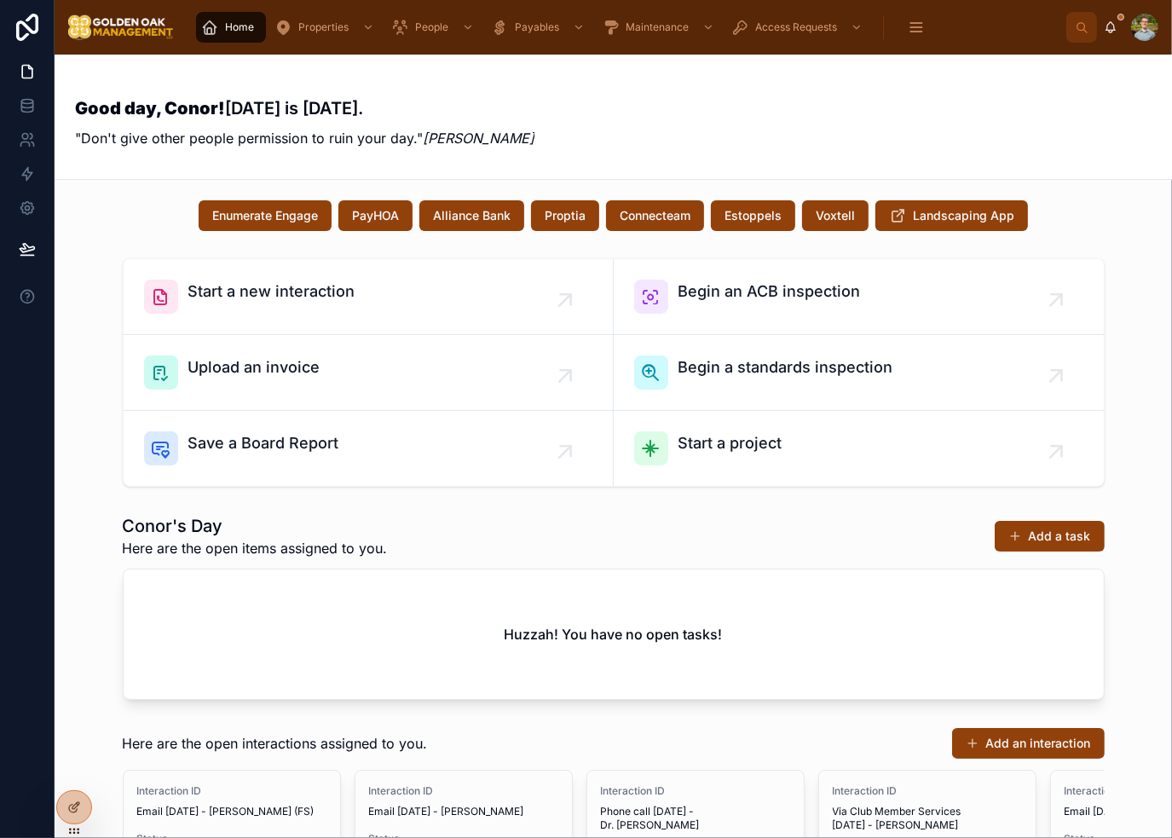
click at [1025, 139] on div "Good day, Conor! [DATE] is [DATE]. "Don't give other people permission to ruin …" at bounding box center [613, 117] width 1076 height 84
